Goal: Task Accomplishment & Management: Manage account settings

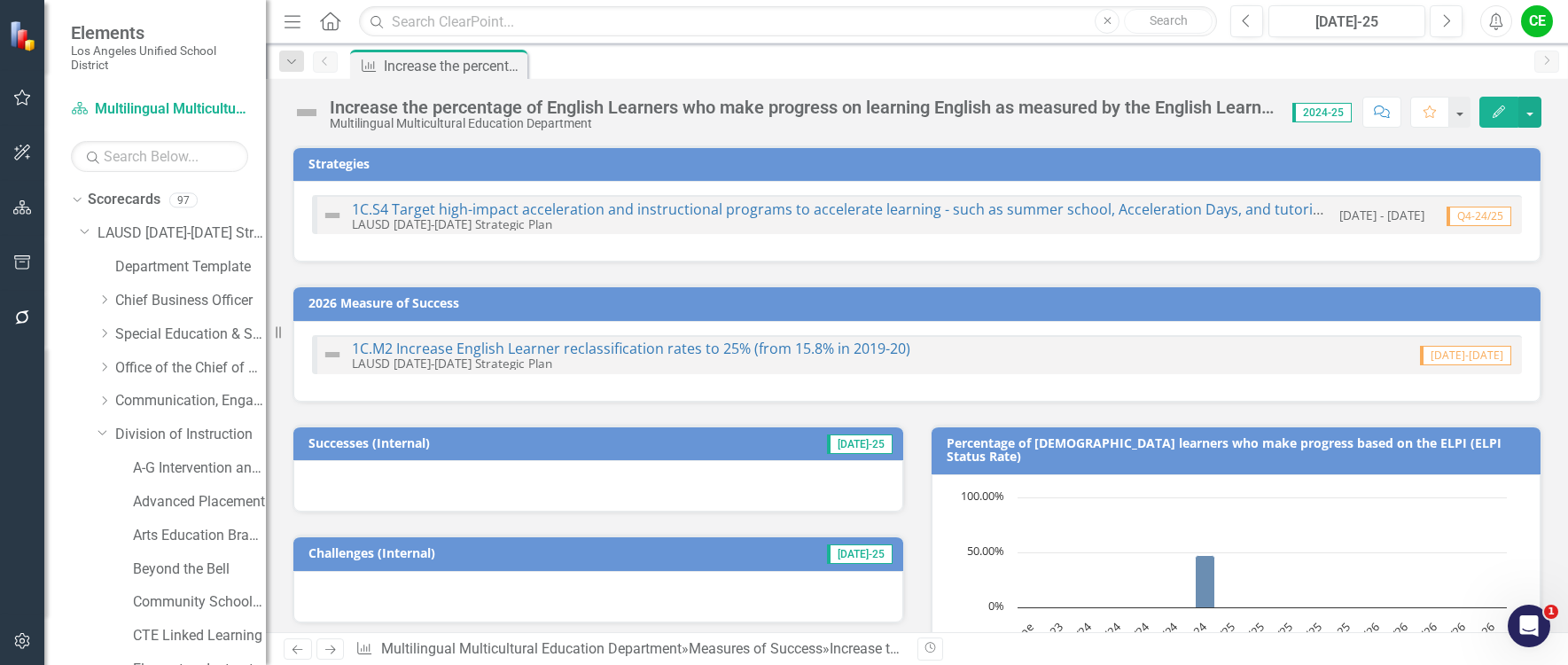
scroll to position [89, 0]
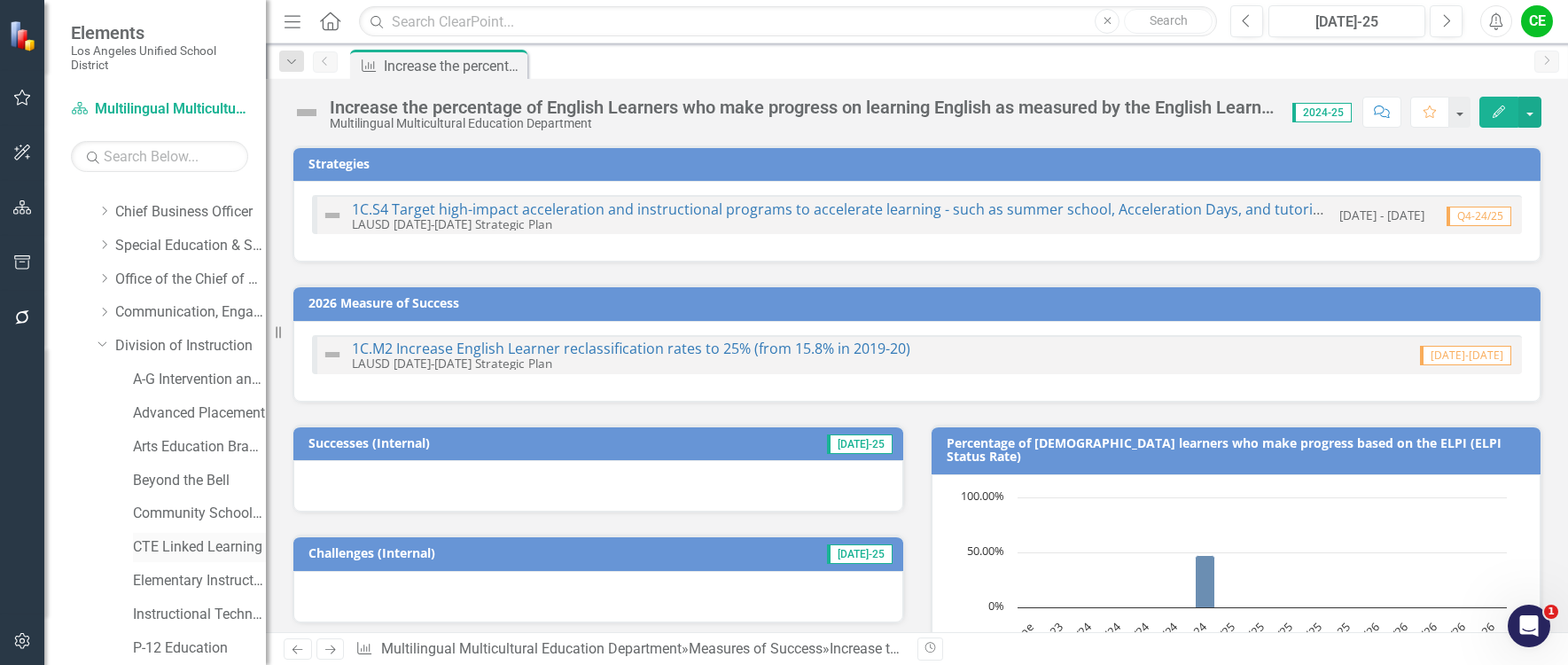
click at [166, 548] on link "CTE Linked Learning" at bounding box center [199, 547] width 133 height 20
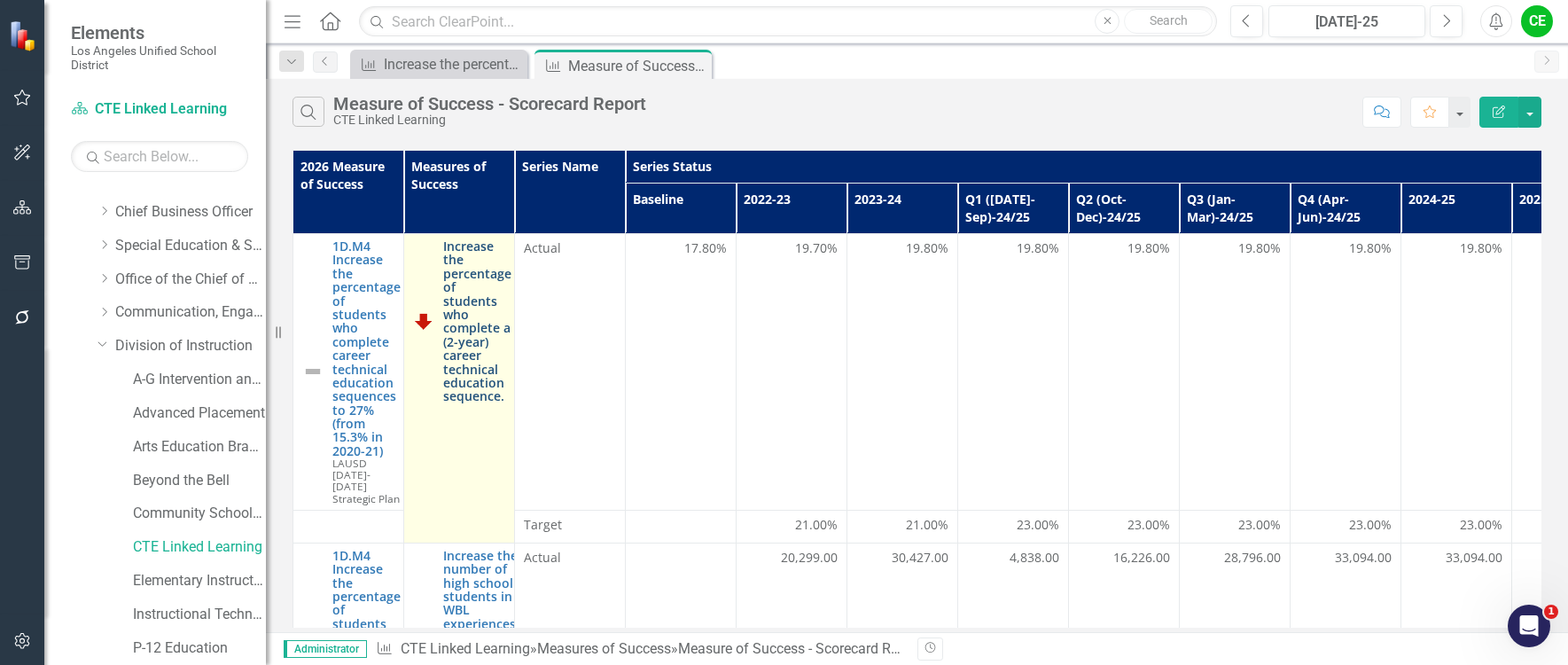
click at [457, 314] on link "Increase the percentage of students who complete a (2-year) career technical ed…" at bounding box center [477, 322] width 68 height 164
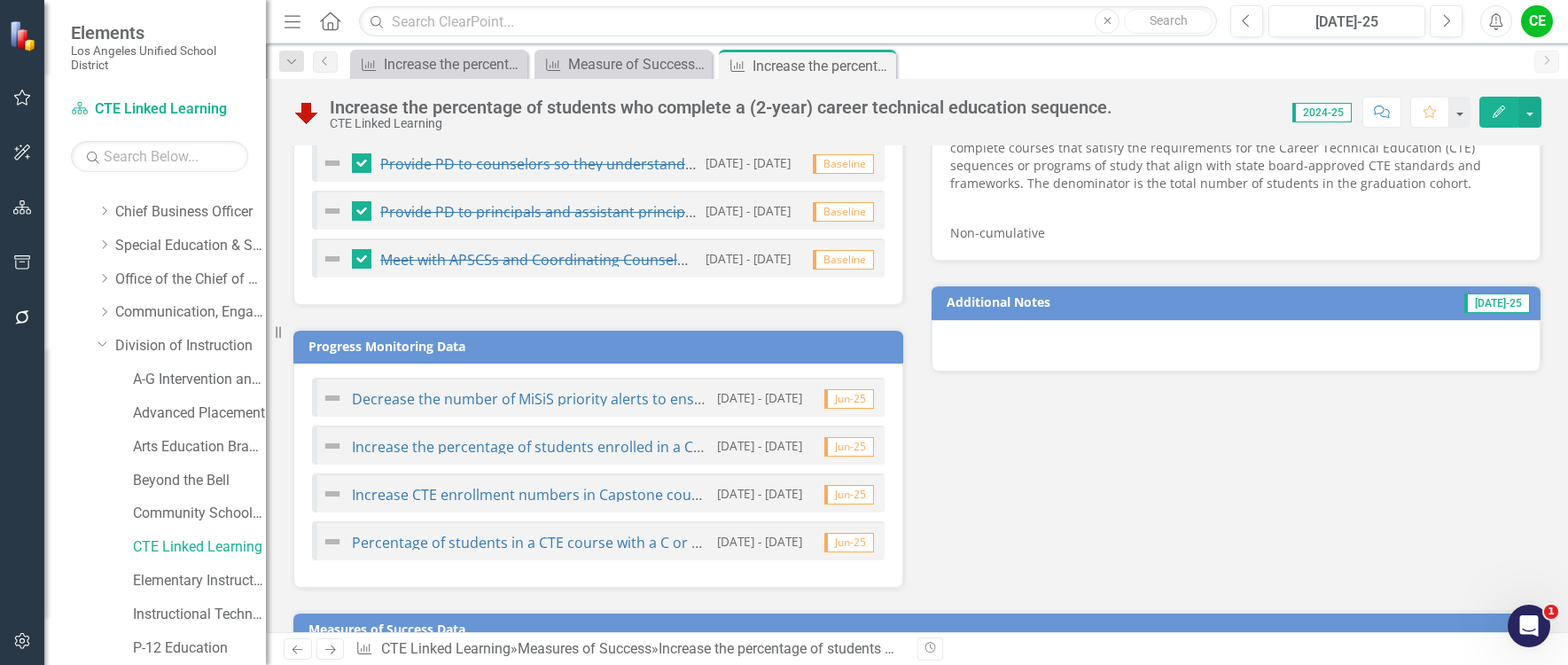
scroll to position [694, 0]
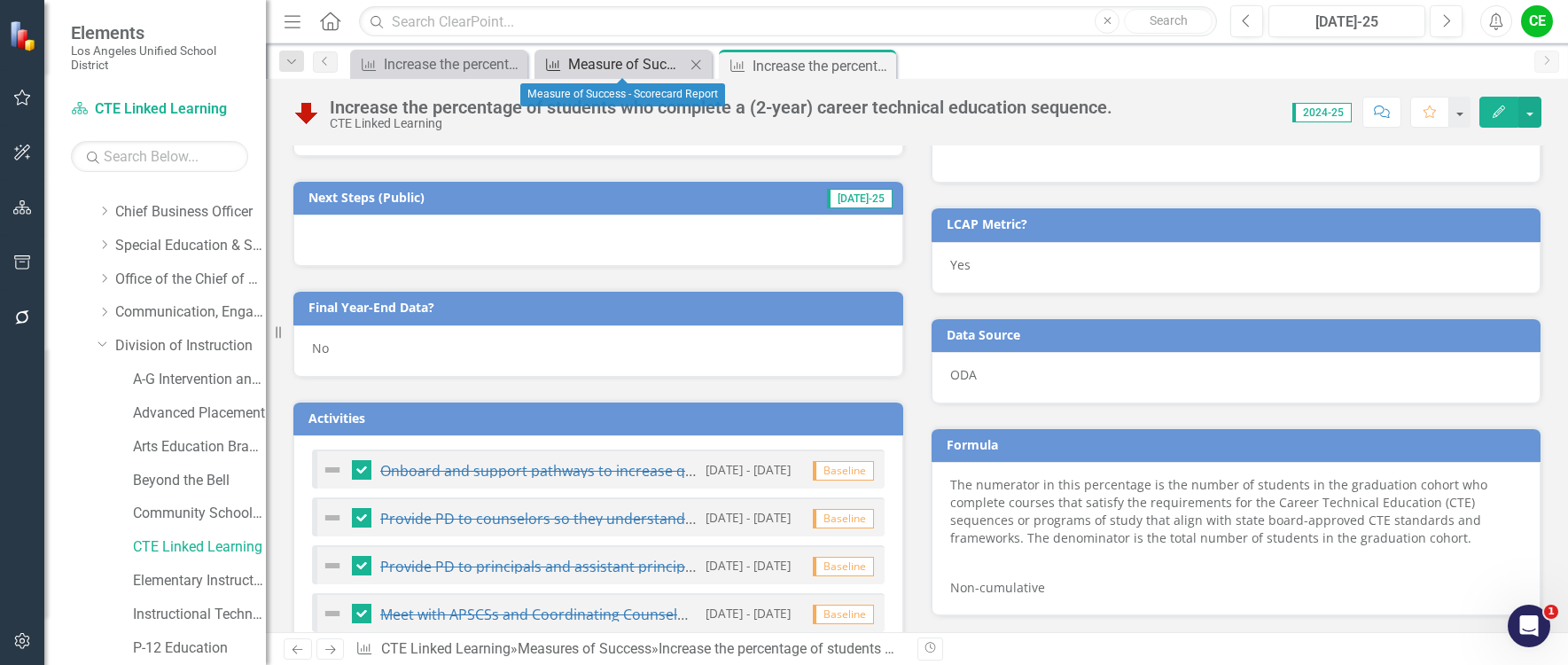
click at [599, 67] on div "Measure of Success - Scorecard Report" at bounding box center [626, 64] width 117 height 22
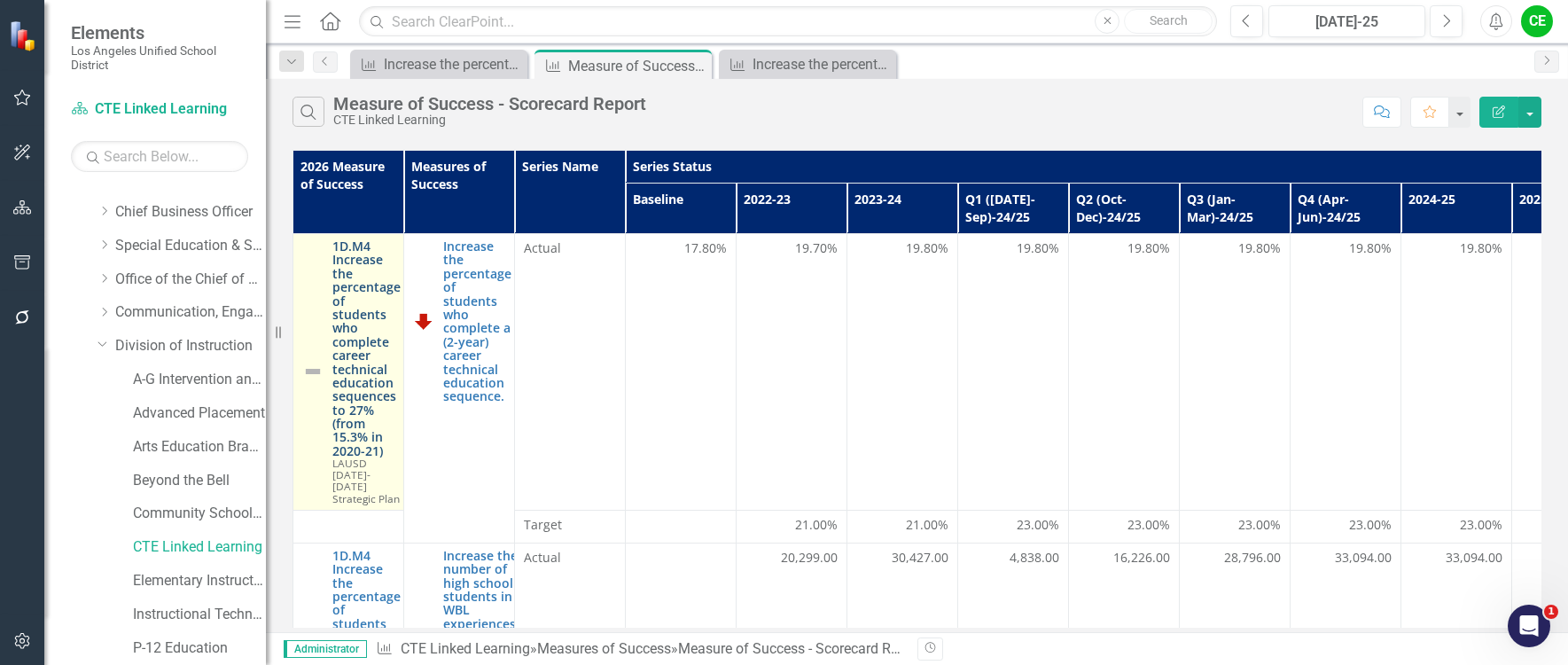
click at [352, 350] on link "1D.M4 Increase the percentage of students who complete career technical educati…" at bounding box center [366, 348] width 68 height 218
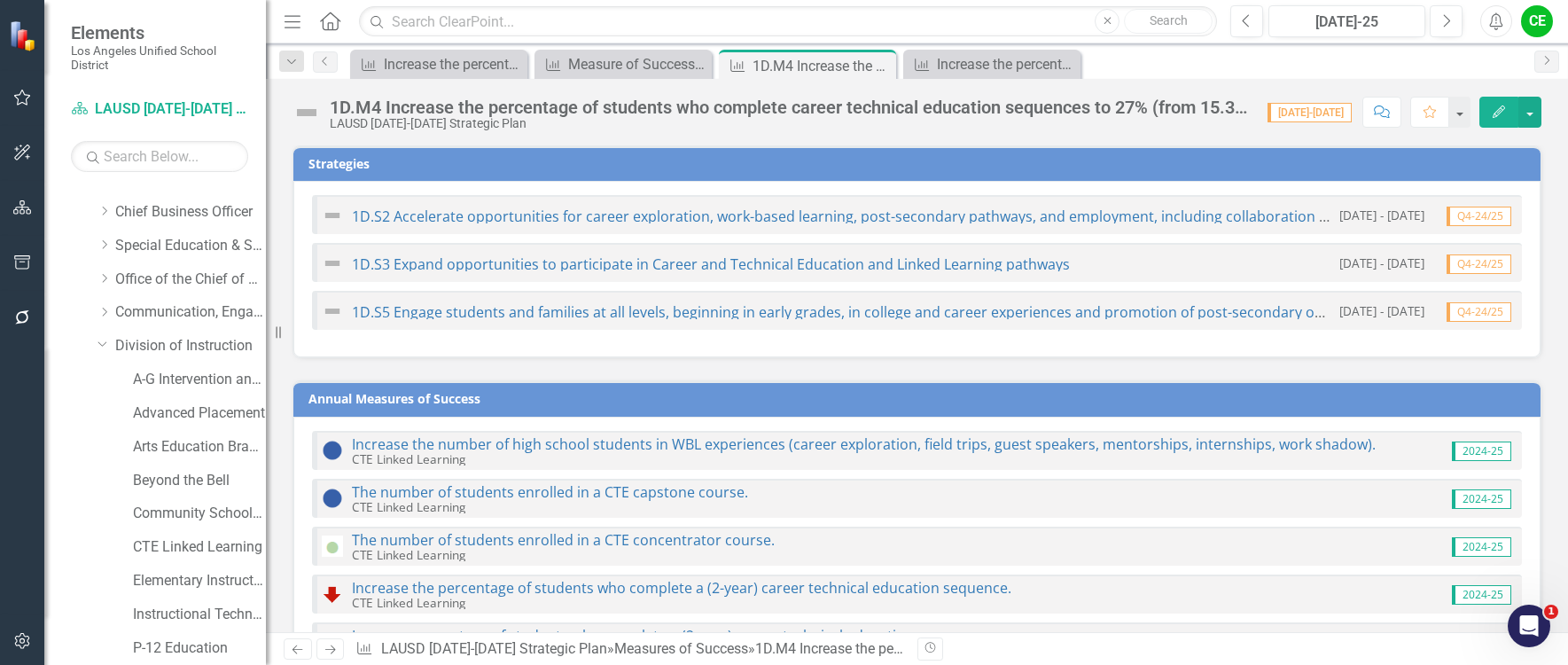
click at [1126, 105] on div "1D.M4 Increase the percentage of students who complete career technical educati…" at bounding box center [789, 108] width 920 height 20
click at [1037, 105] on div "1D.M4 Increase the percentage of students who complete career technical educati…" at bounding box center [789, 108] width 920 height 20
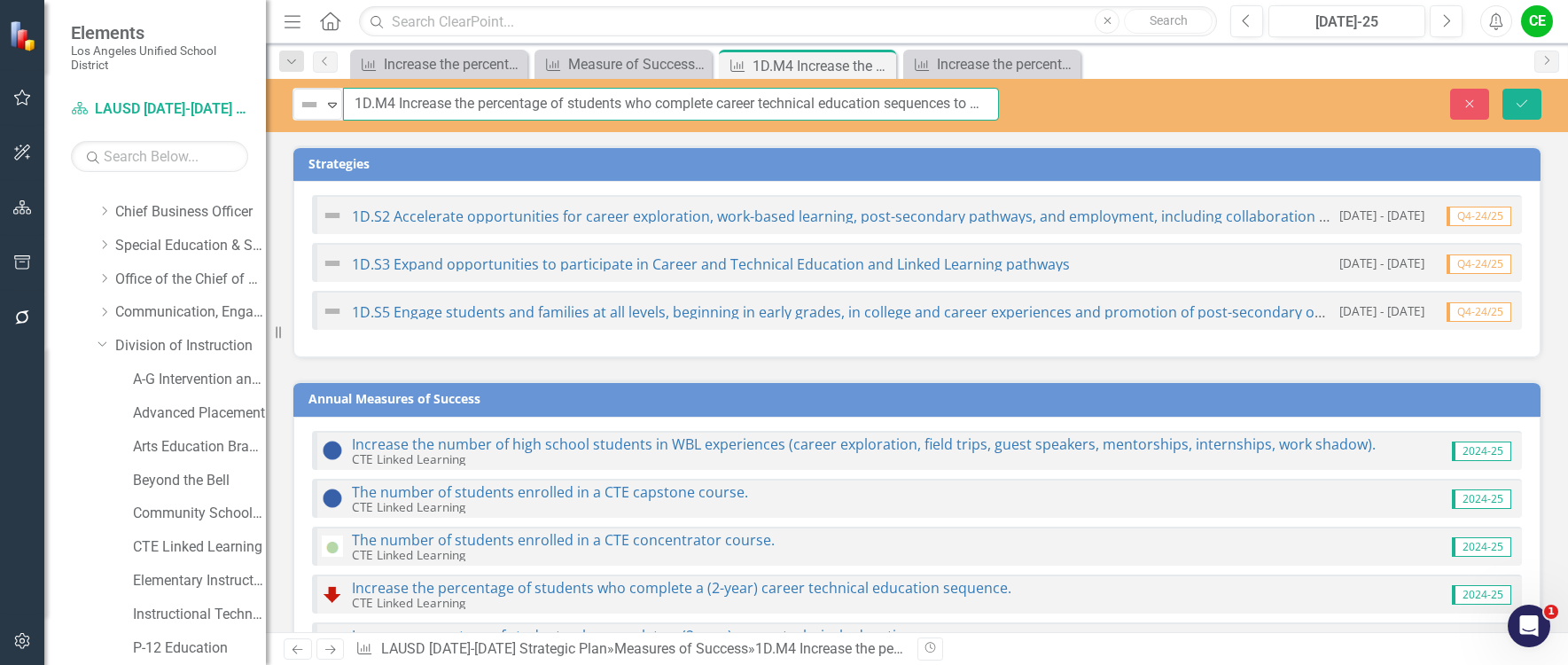
click at [811, 111] on input "1D.M4 Increase the percentage of students who complete career technical educati…" at bounding box center [671, 104] width 656 height 33
click at [913, 105] on input "1D.M4 Increase the percentage of students who complete career technical educati…" at bounding box center [671, 104] width 656 height 33
type input "1D.M4 Increase the percentage of students who complete career technical educati…"
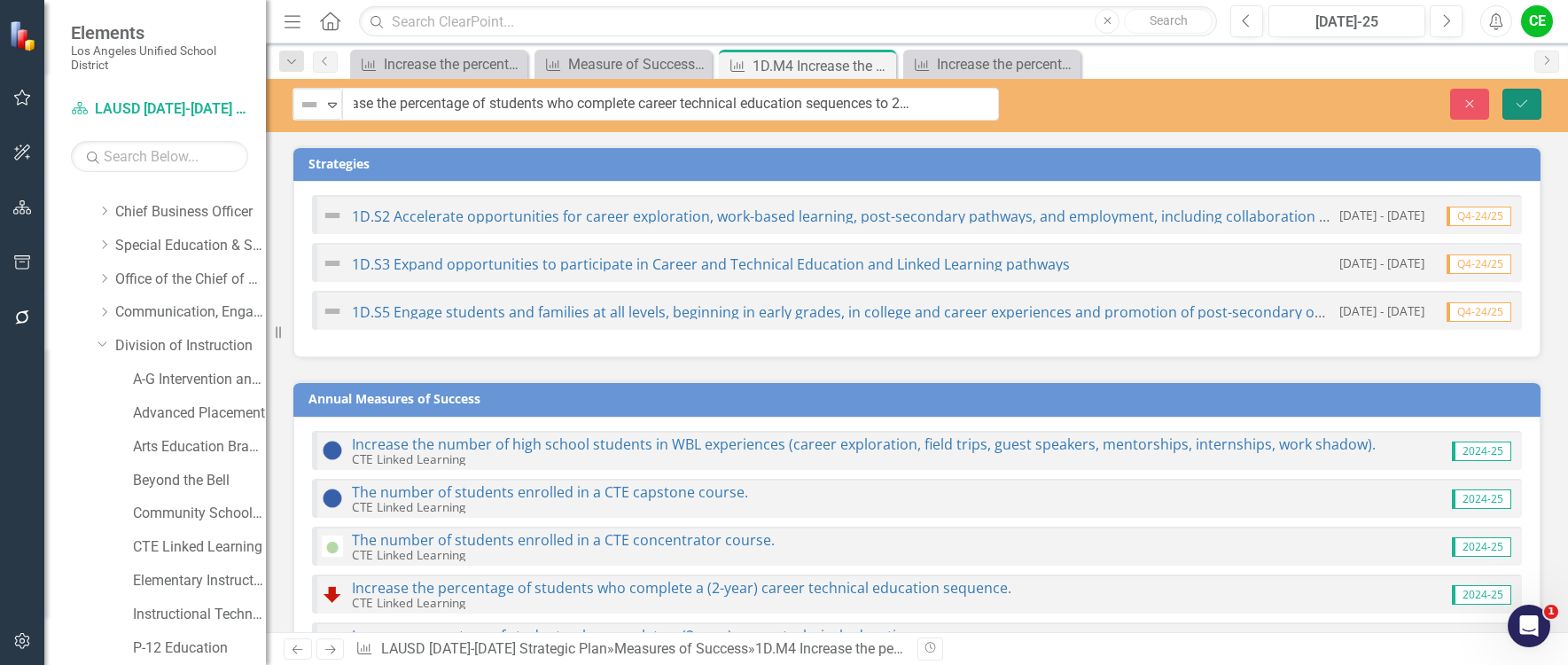
scroll to position [0, 0]
click at [1532, 97] on button "Save" at bounding box center [1521, 104] width 39 height 31
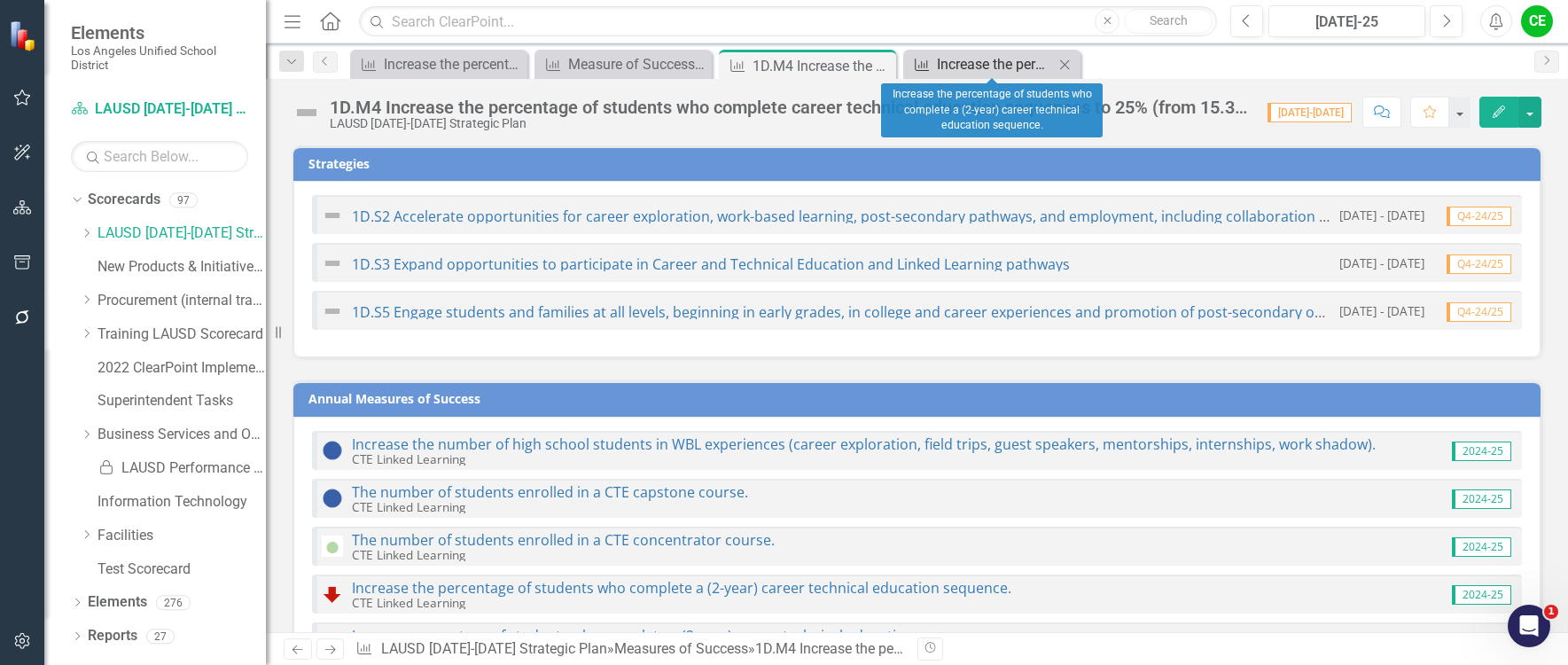
click at [1007, 67] on div "Increase the percentage of students who complete a (2-year) career technical ed…" at bounding box center [995, 64] width 117 height 22
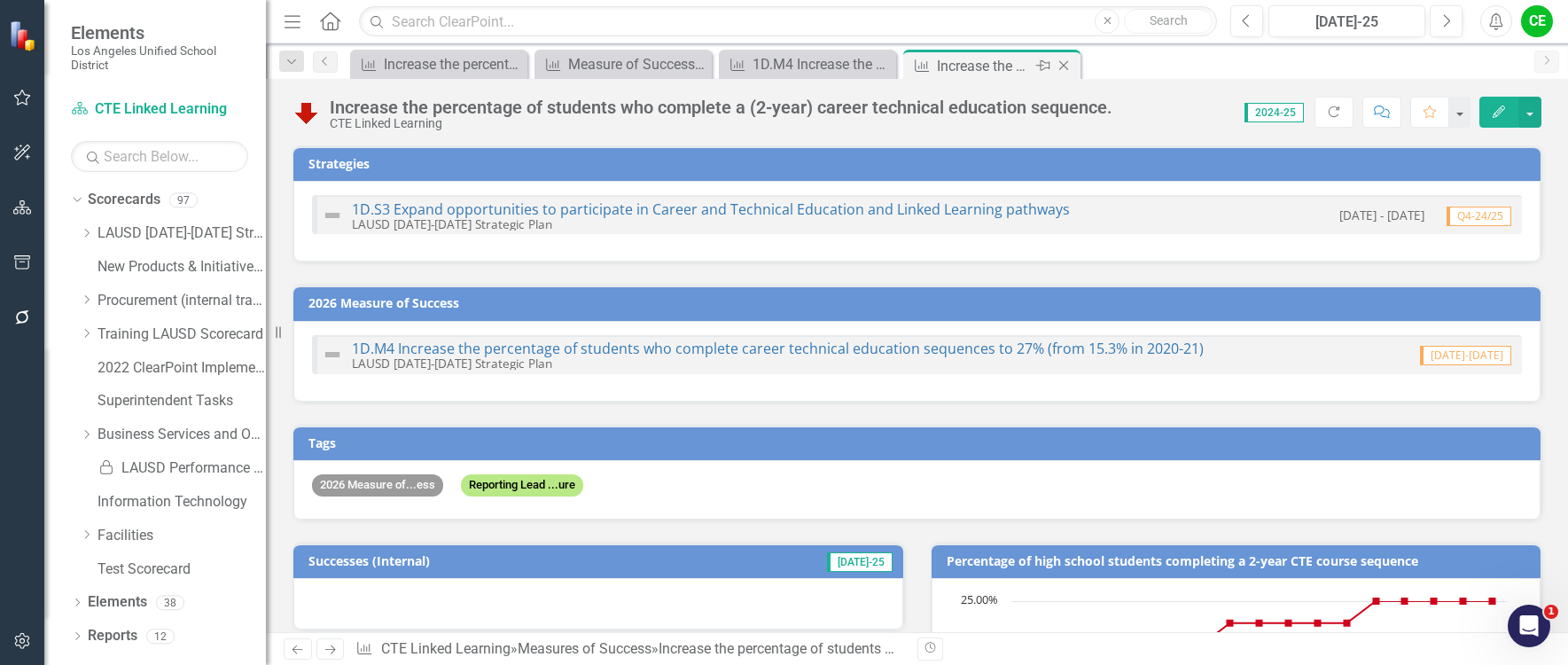
click at [1062, 63] on icon "Close" at bounding box center [1064, 66] width 18 height 14
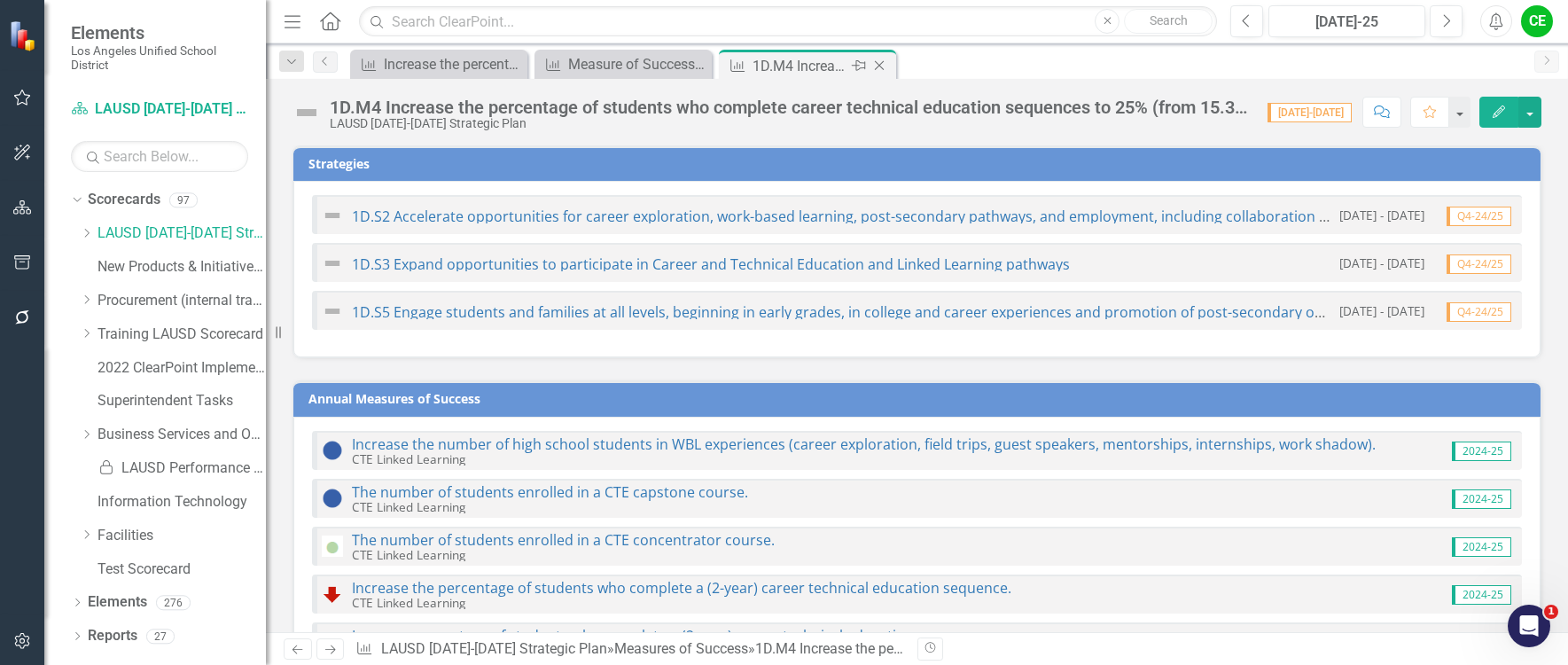
click at [803, 59] on div "1D.M4 Increase the percentage of students who complete career technical educati…" at bounding box center [799, 66] width 95 height 22
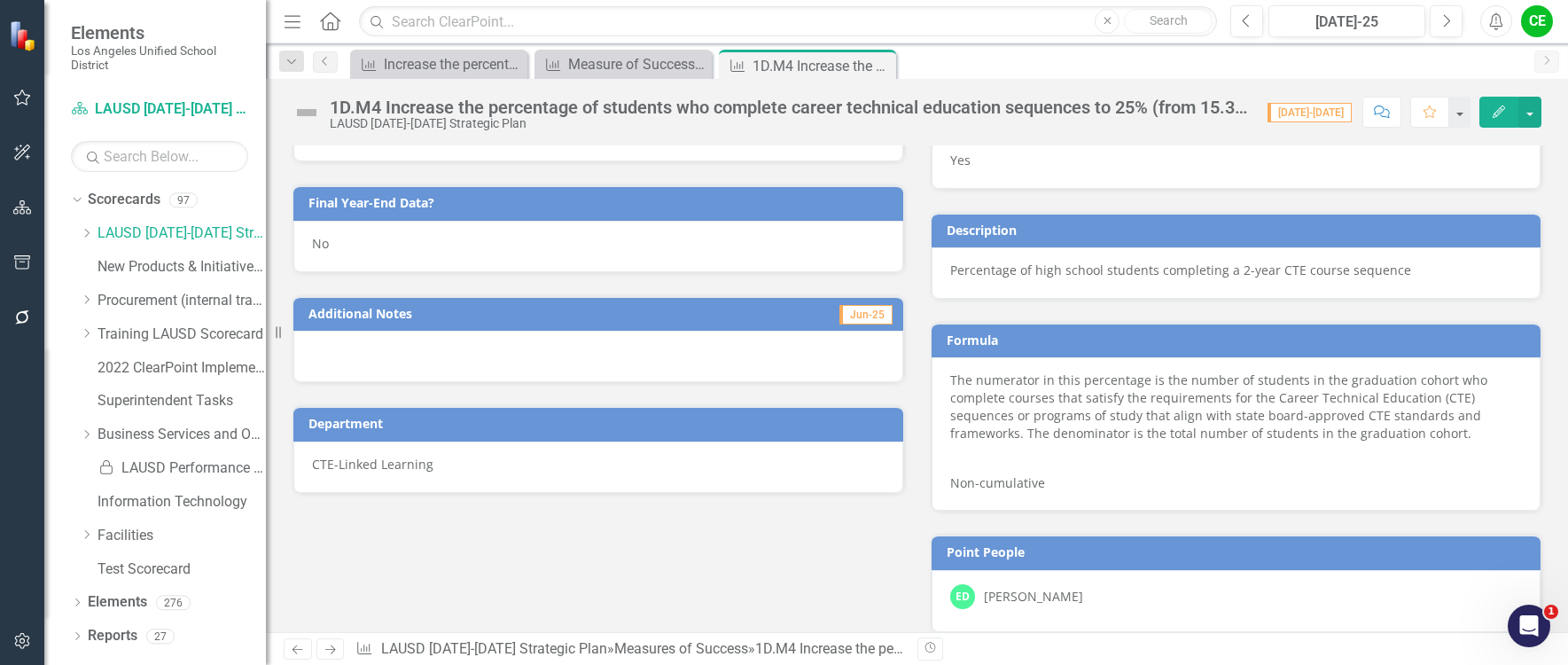
scroll to position [1359, 0]
